Goal: Communication & Community: Answer question/provide support

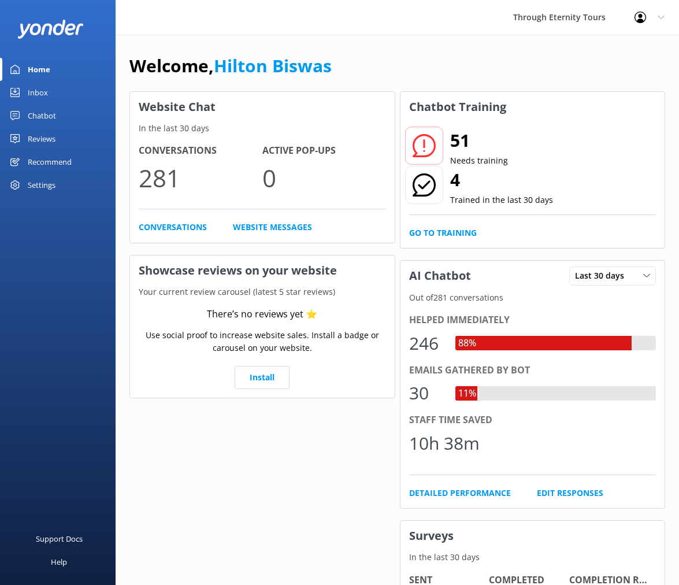
click at [28, 95] on div "Inbox" at bounding box center [38, 92] width 20 height 23
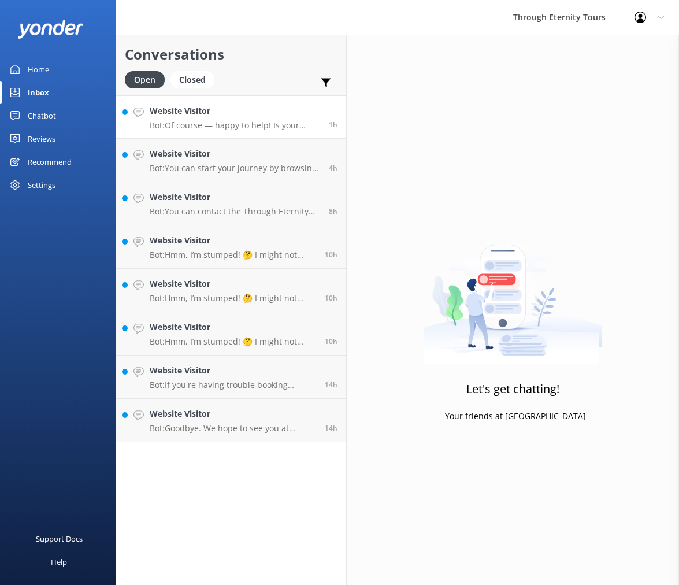
click at [286, 124] on p "Bot: Of course — happy to help! Is your issue related to: - 🔄 Changing or cance…" at bounding box center [235, 125] width 171 height 10
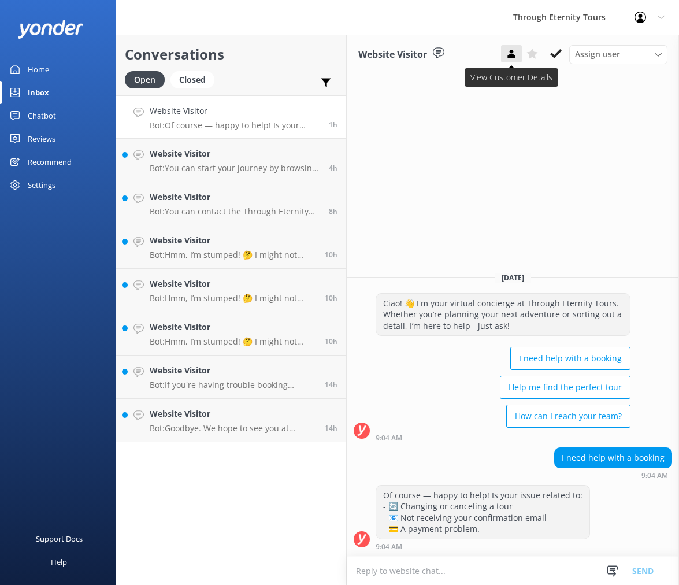
click at [506, 53] on icon at bounding box center [512, 54] width 12 height 12
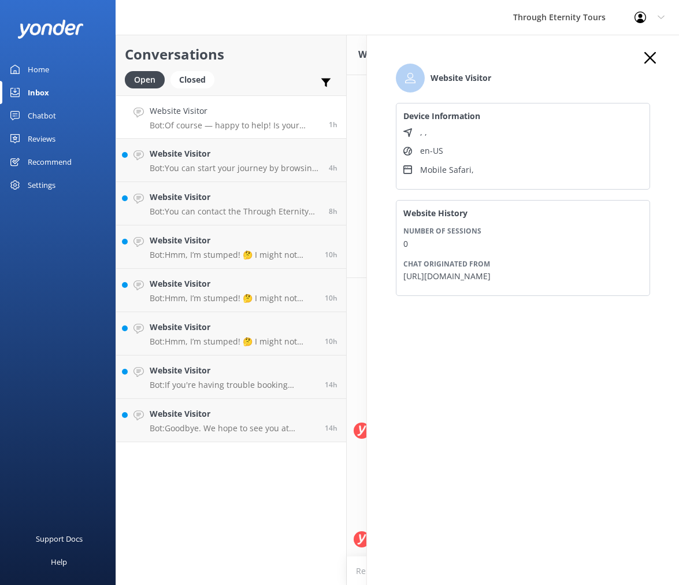
click at [649, 59] on use "button" at bounding box center [651, 58] width 12 height 12
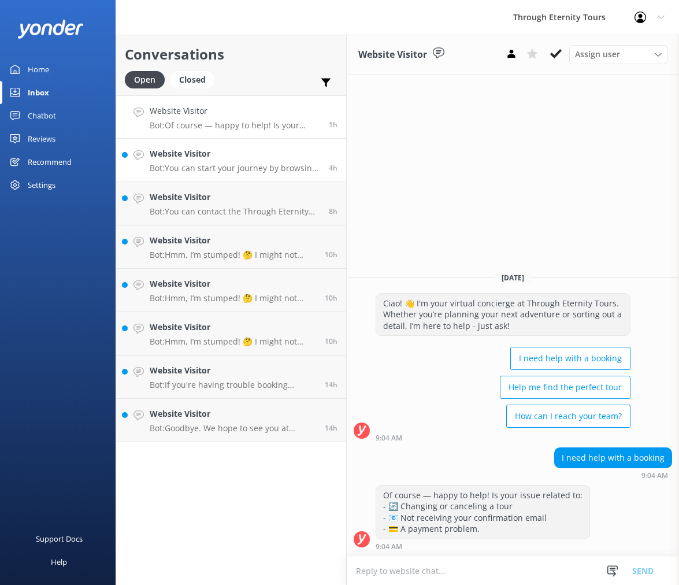
click at [249, 157] on h4 "Website Visitor" at bounding box center [235, 153] width 171 height 13
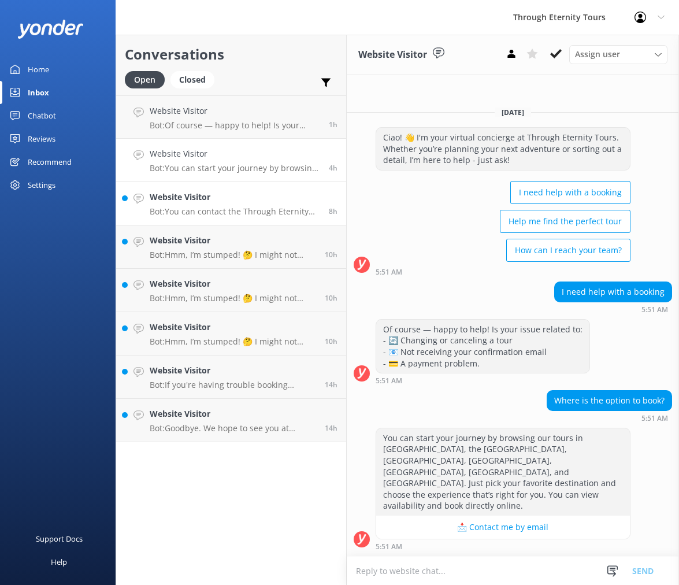
click at [209, 208] on p "Bot: You can contact the Through Eternity Tours team at [PHONE_NUMBER] or [PHON…" at bounding box center [235, 211] width 171 height 10
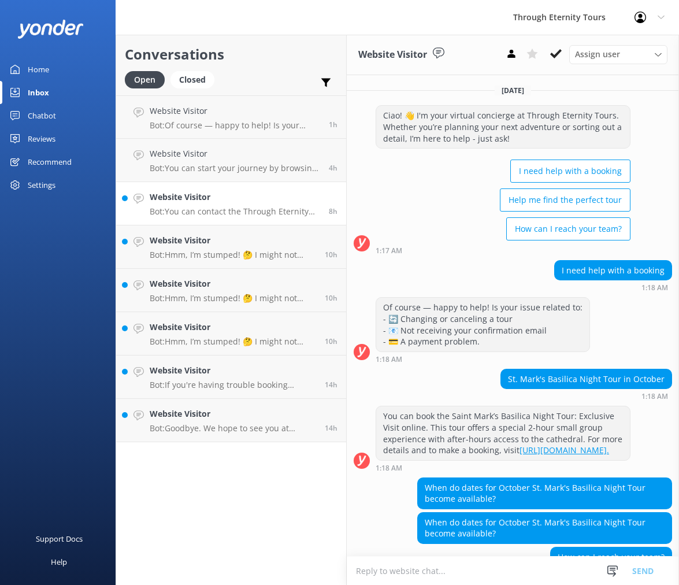
scroll to position [145, 0]
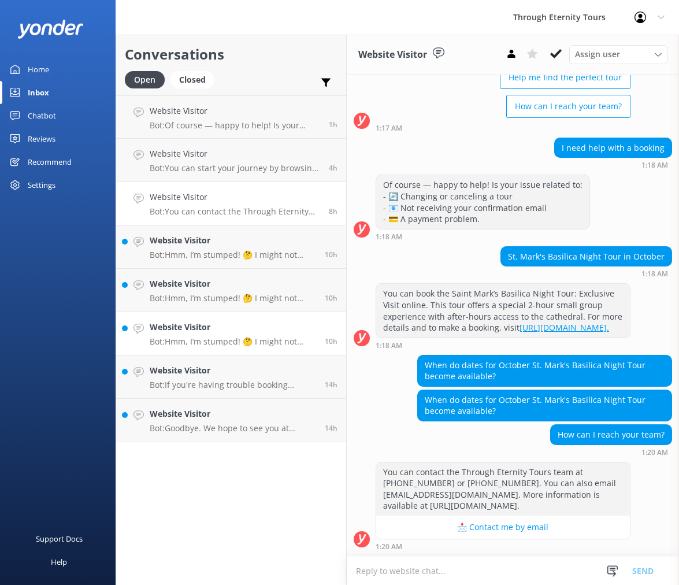
click at [235, 338] on p "Bot: Hmm, I’m stumped! 🤔 I might not have the answer to that one, but our amazi…" at bounding box center [233, 341] width 166 height 10
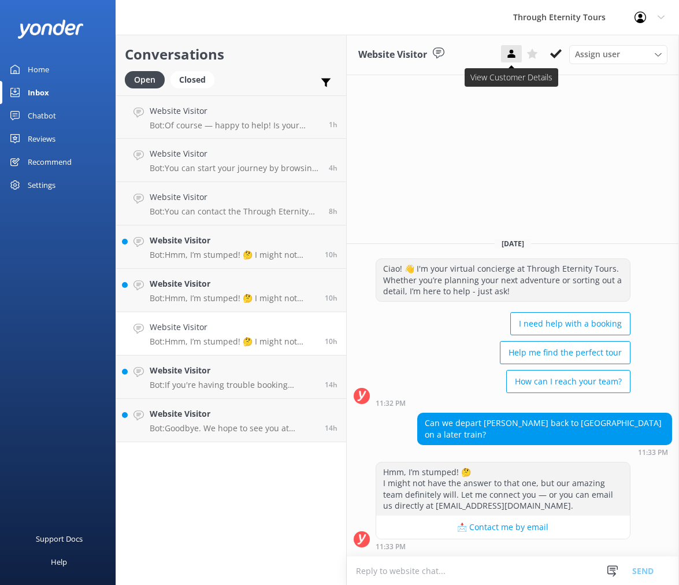
click at [508, 56] on use at bounding box center [512, 54] width 8 height 8
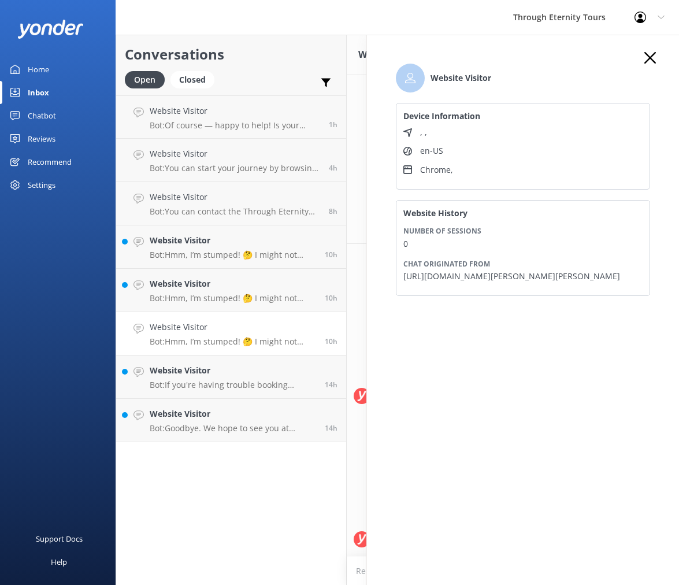
click at [650, 57] on use "button" at bounding box center [651, 58] width 12 height 12
